Goal: Use online tool/utility: Utilize a website feature to perform a specific function

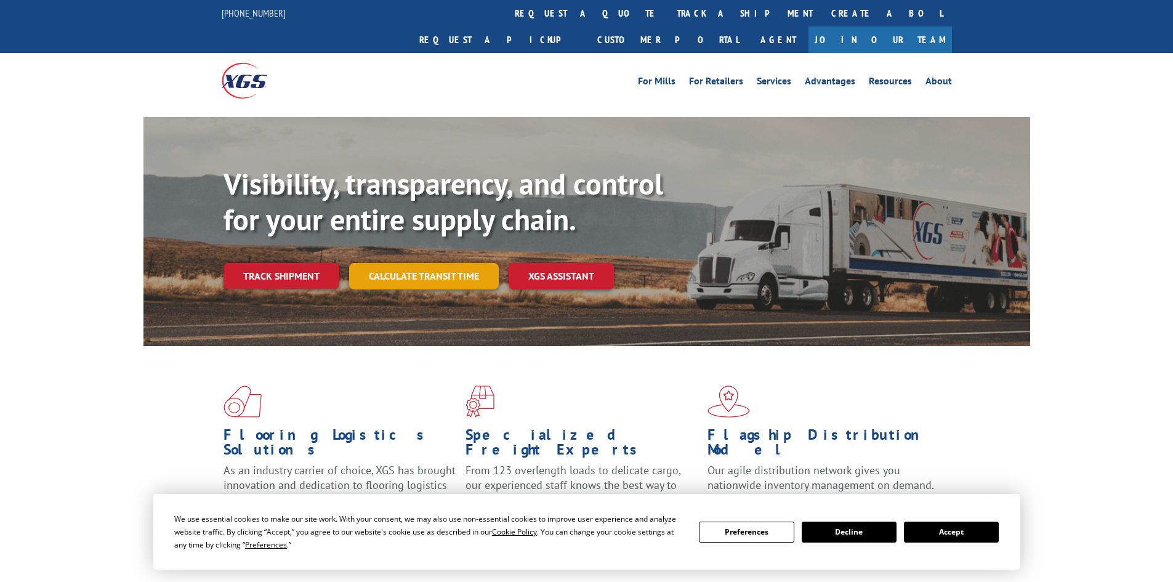
click at [413, 263] on link "Calculate transit time" at bounding box center [424, 276] width 150 height 26
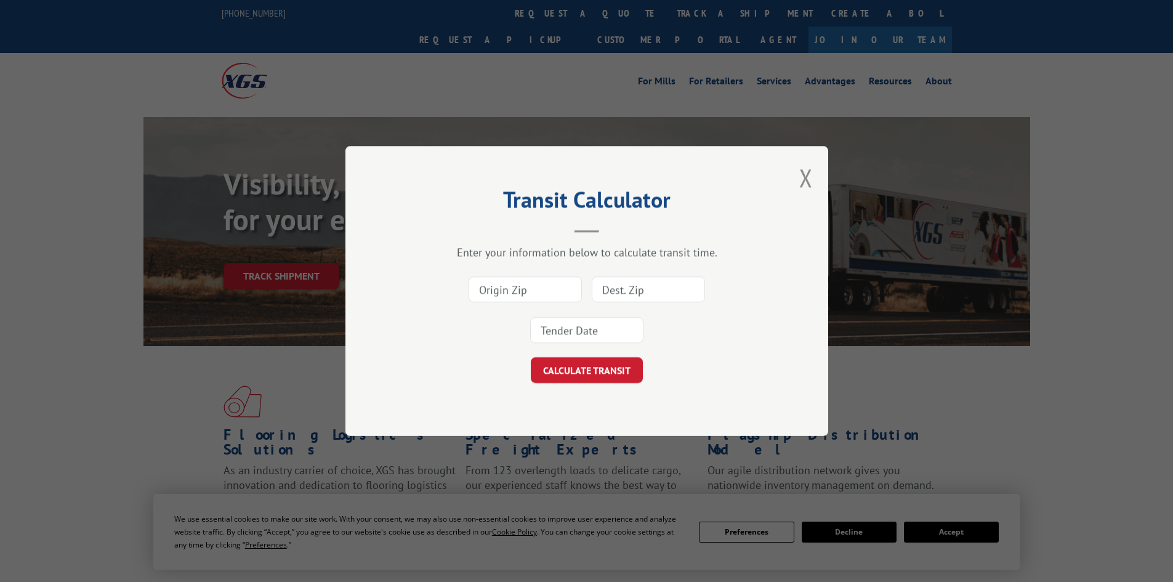
click at [496, 292] on input at bounding box center [524, 289] width 113 height 26
type input "30701"
click at [665, 288] on input at bounding box center [648, 289] width 113 height 26
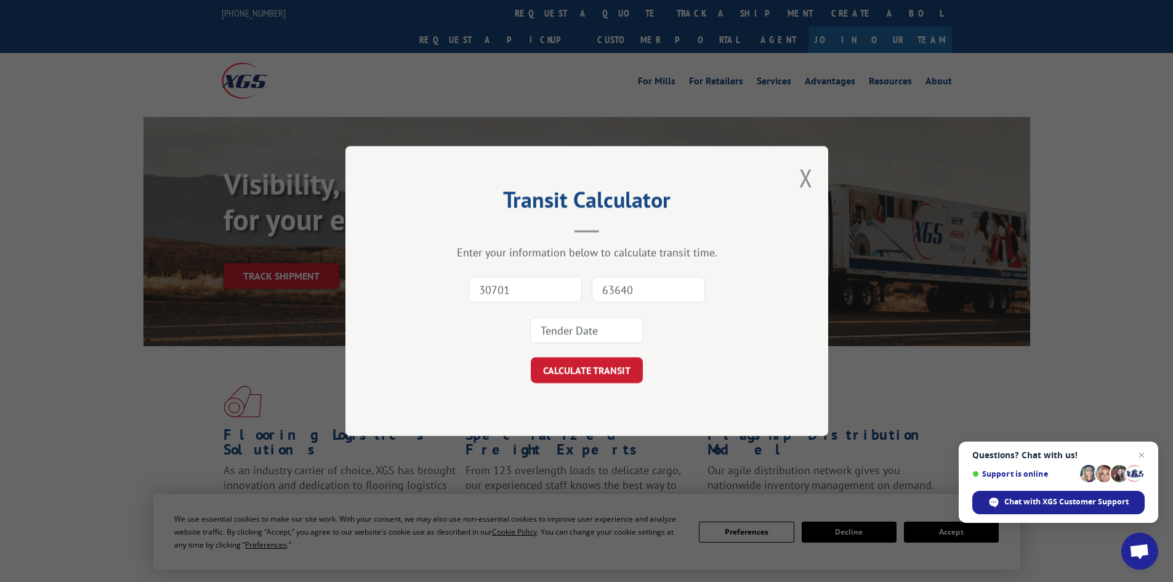
type input "63640"
click at [616, 335] on input at bounding box center [586, 330] width 113 height 26
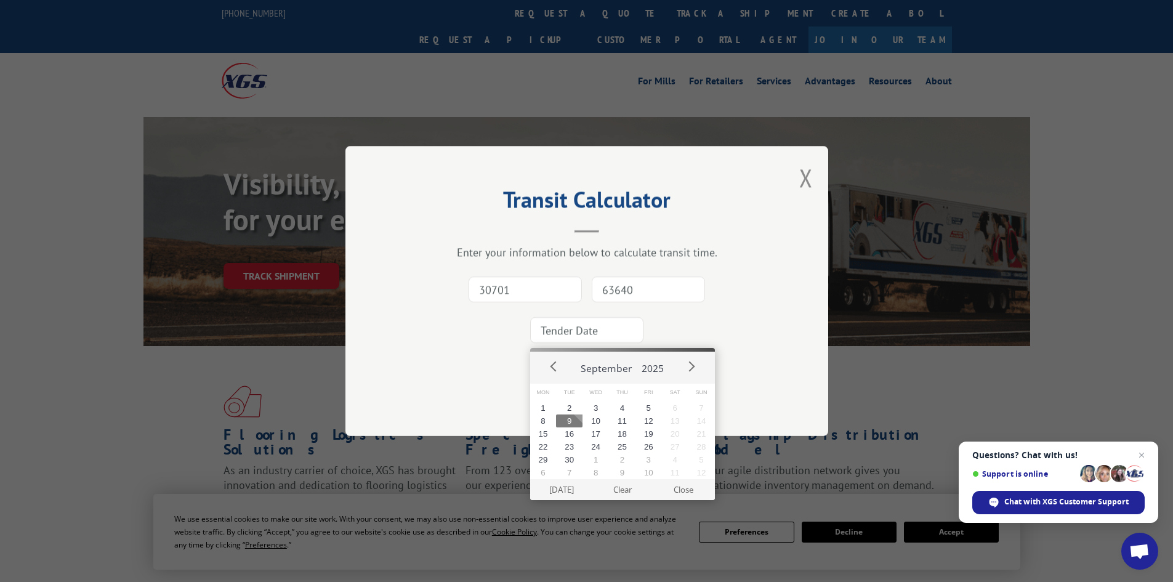
click at [564, 420] on button "9" at bounding box center [569, 420] width 26 height 13
type input "[DATE]"
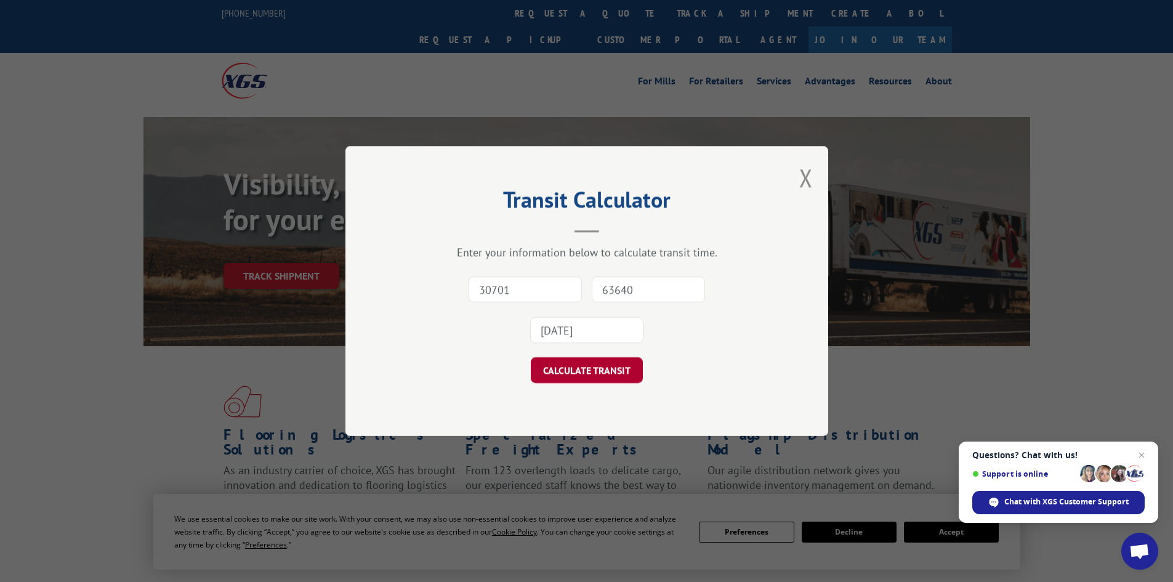
click at [570, 374] on button "CALCULATE TRANSIT" at bounding box center [587, 370] width 112 height 26
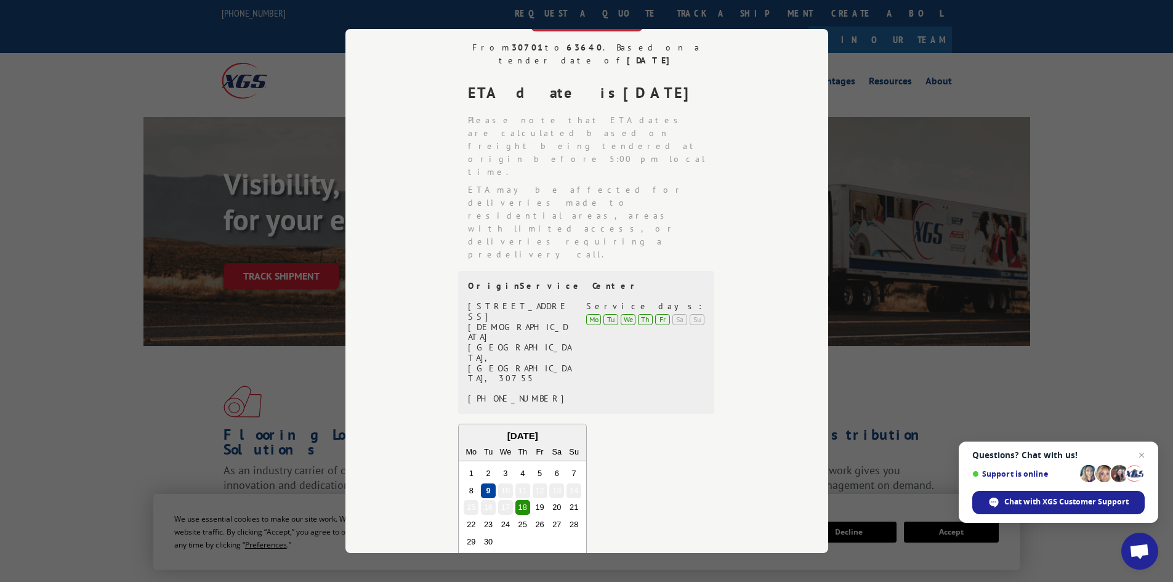
scroll to position [246, 0]
